Goal: Check status: Check status

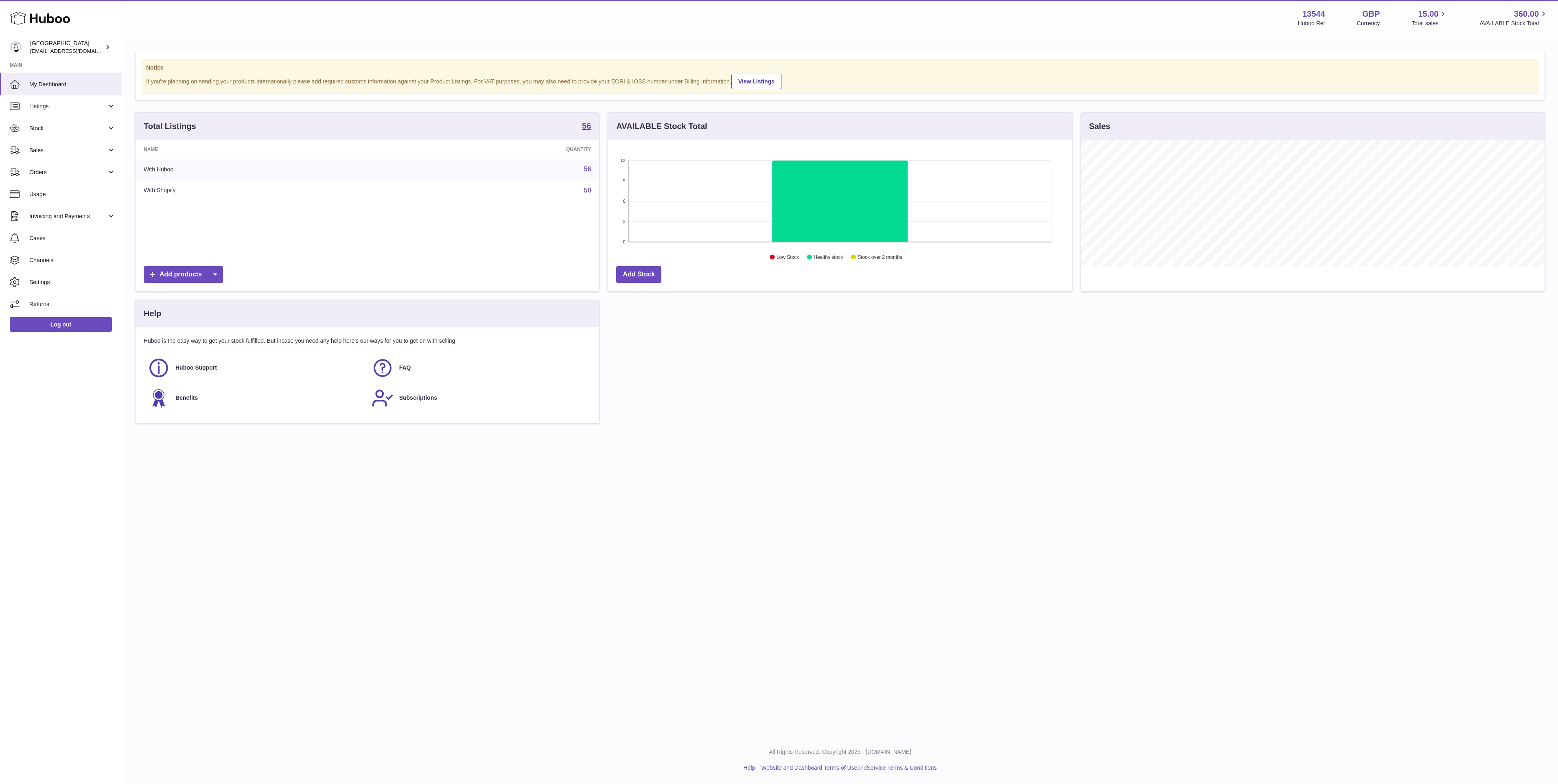
scroll to position [127, 463]
click at [25, 135] on link "Stock" at bounding box center [61, 128] width 122 height 22
click at [47, 215] on link "Delivery History" at bounding box center [61, 209] width 122 height 20
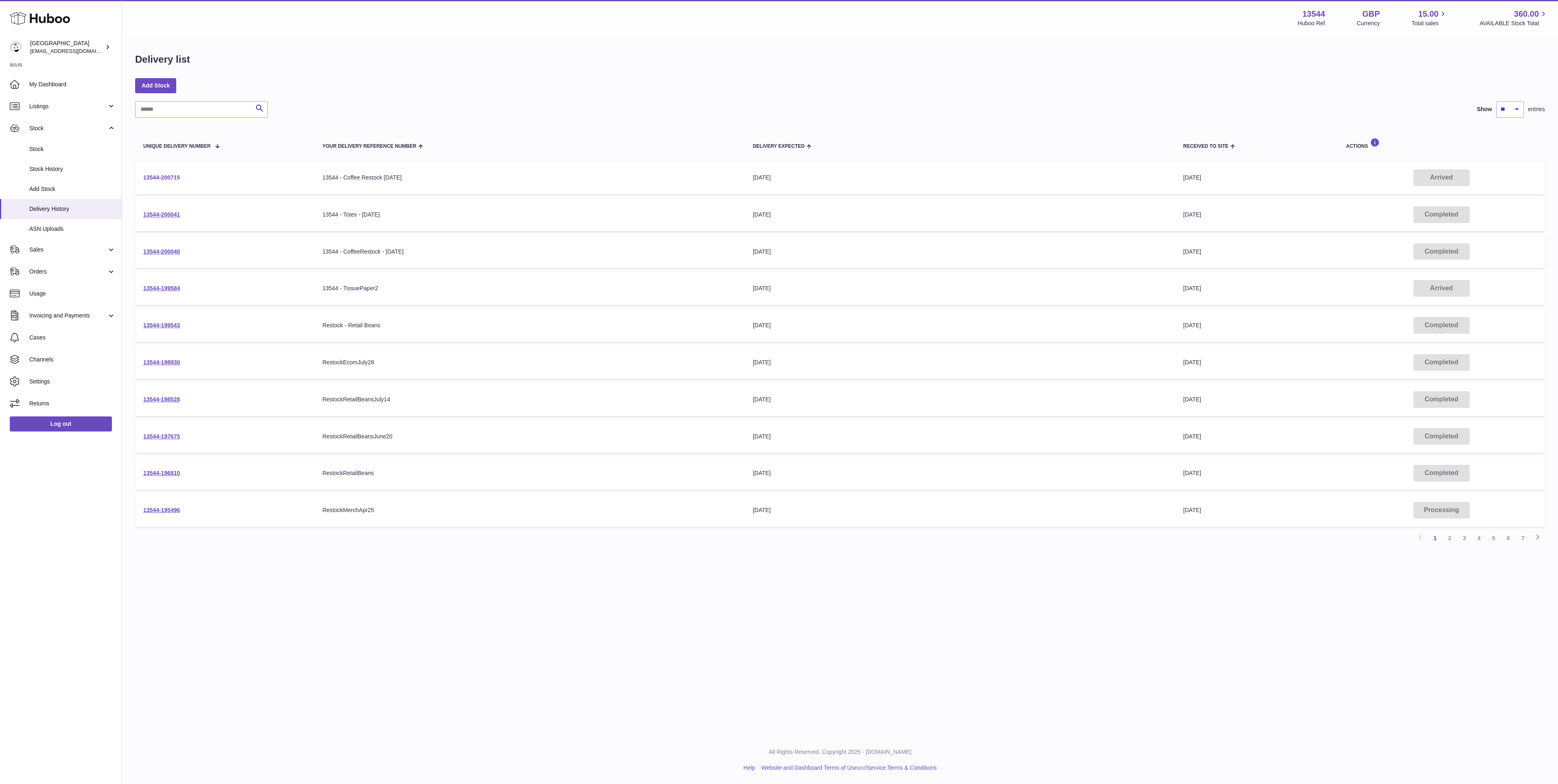
click at [171, 176] on link "13544-200715" at bounding box center [161, 177] width 37 height 6
click at [177, 250] on link "13544-200040" at bounding box center [161, 251] width 37 height 6
click at [162, 178] on link "13544-200715" at bounding box center [161, 177] width 37 height 6
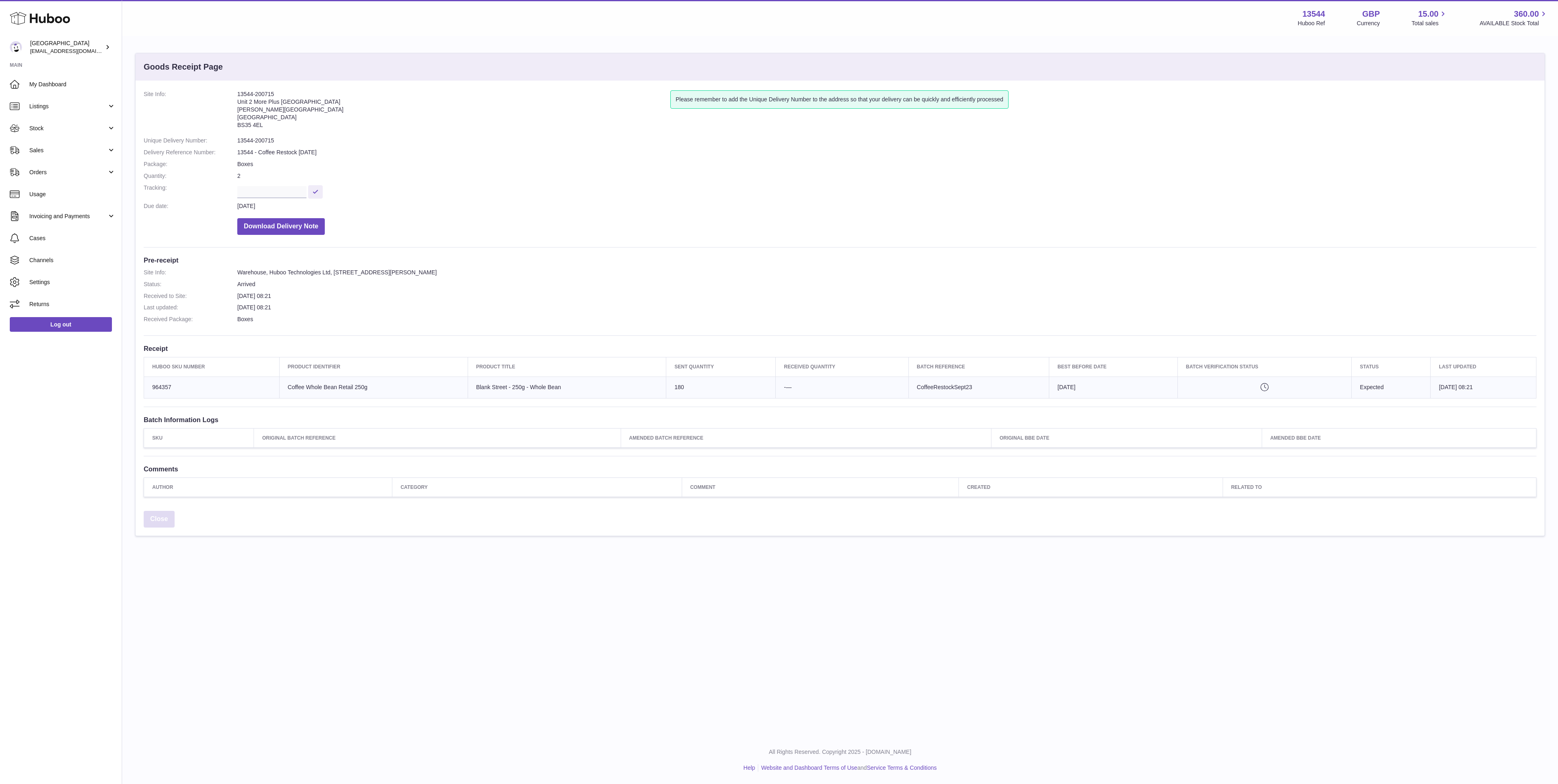
click at [151, 525] on link "Close" at bounding box center [159, 519] width 31 height 17
